Goal: Navigation & Orientation: Find specific page/section

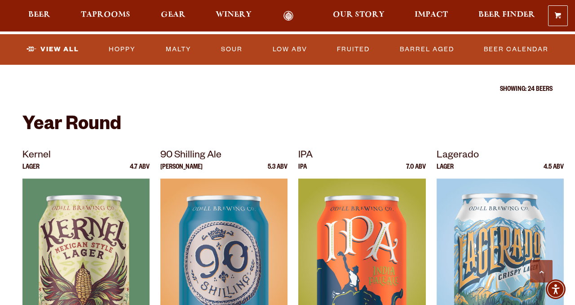
scroll to position [395, 0]
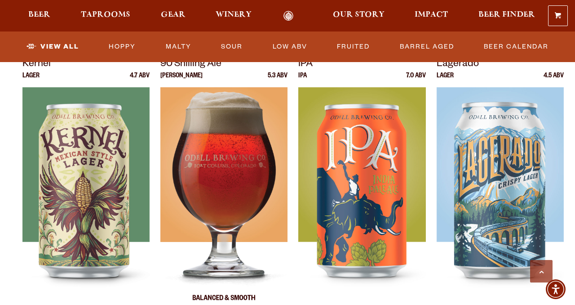
click at [224, 210] on img at bounding box center [223, 199] width 127 height 225
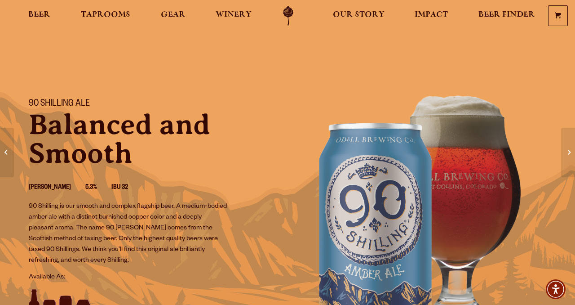
click at [287, 12] on link "Odell Home" at bounding box center [289, 16] width 34 height 20
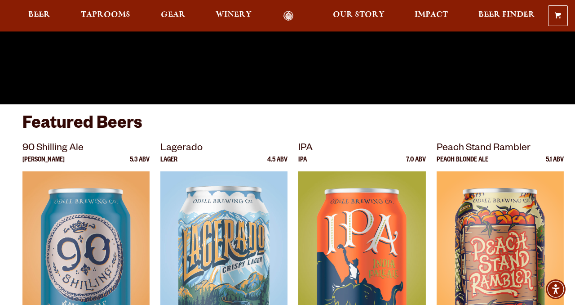
scroll to position [205, 0]
